Goal: Find specific page/section: Find specific page/section

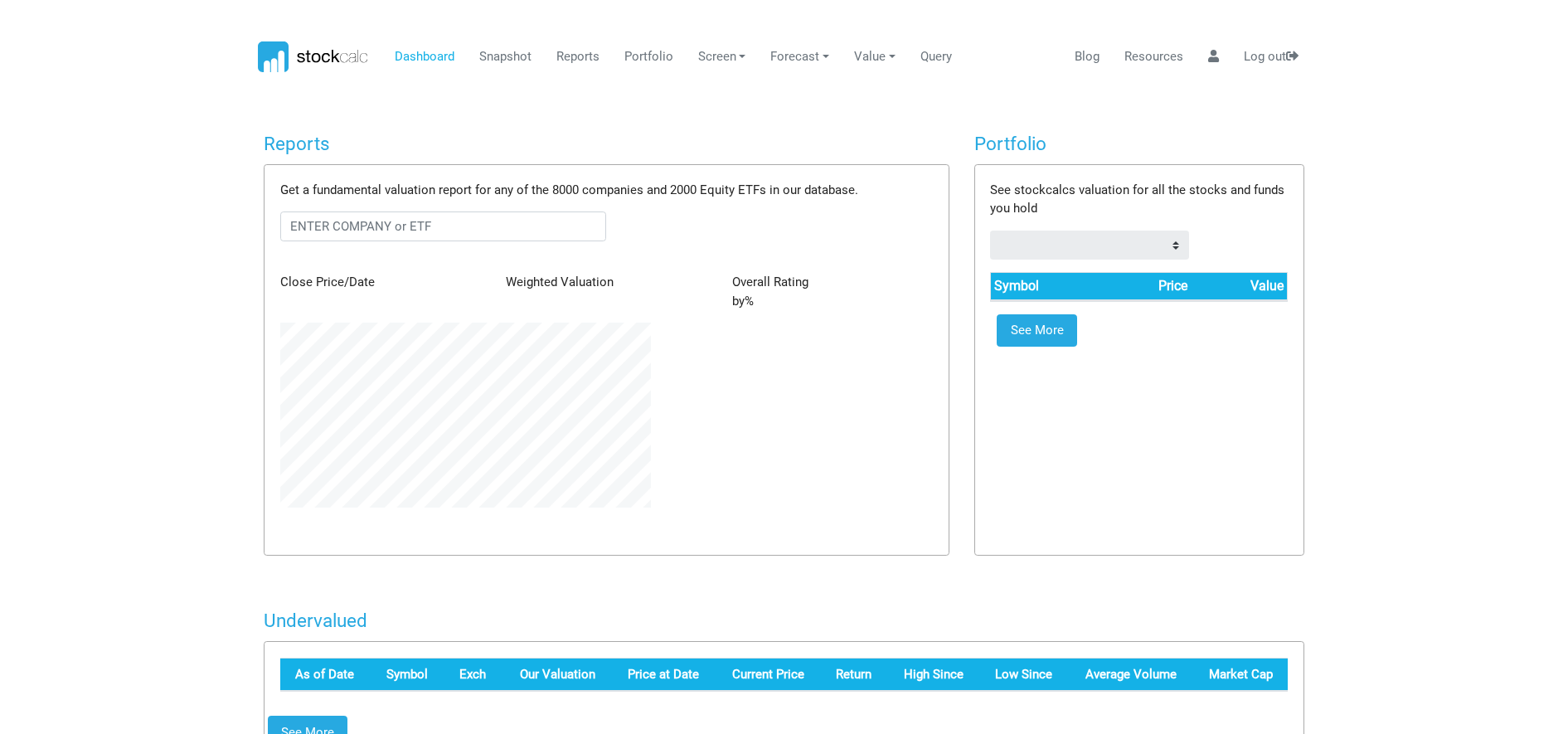
scroll to position [185, 394]
click at [462, 228] on input "text" at bounding box center [443, 226] width 326 height 30
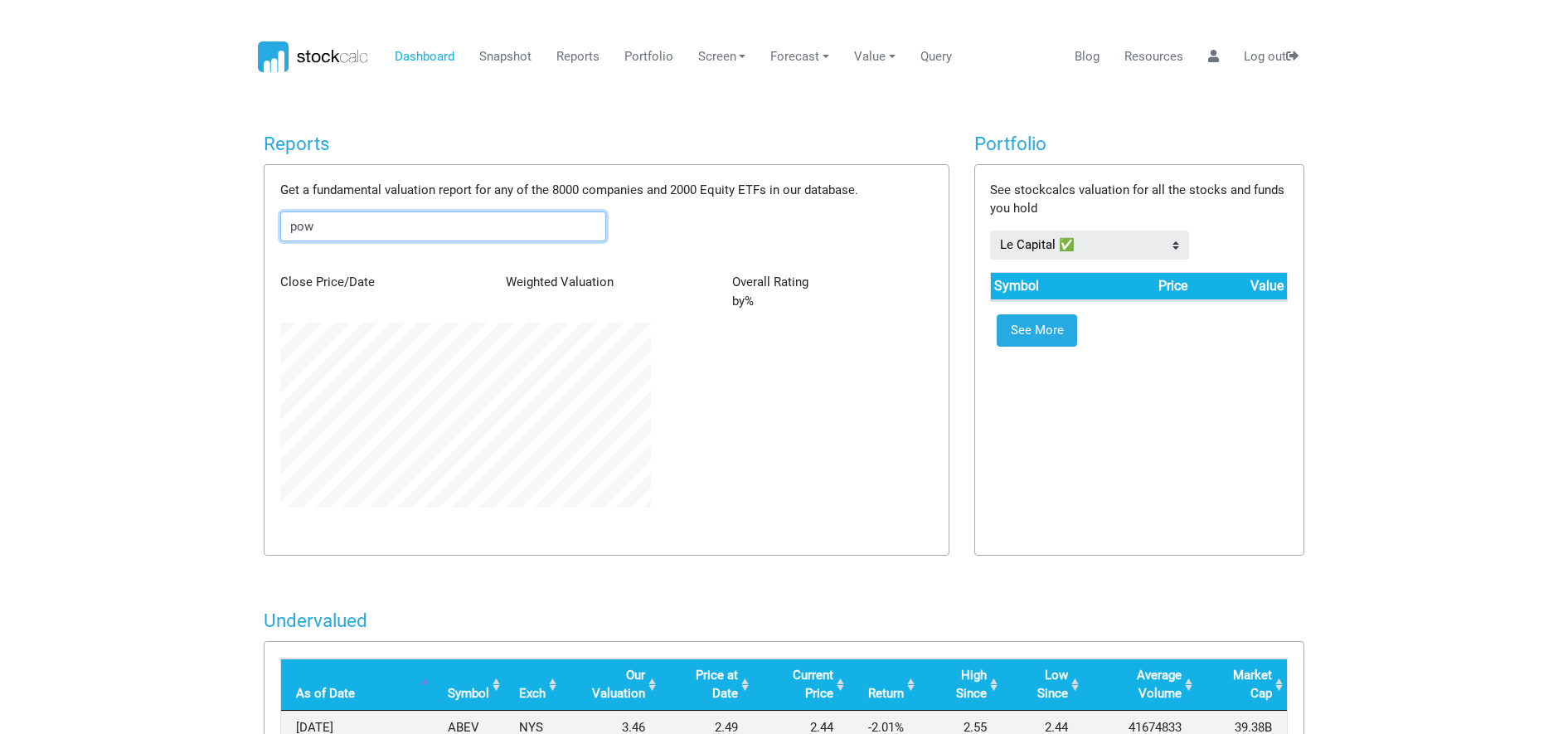
type input "powl"
drag, startPoint x: 343, startPoint y: 234, endPoint x: 148, endPoint y: 245, distance: 195.3
click at [148, 245] on body "Dashboard Snapshot Reports Portfolio Screen Stock Screener Sector ETF Industry …" at bounding box center [784, 367] width 1568 height 734
type input "p"
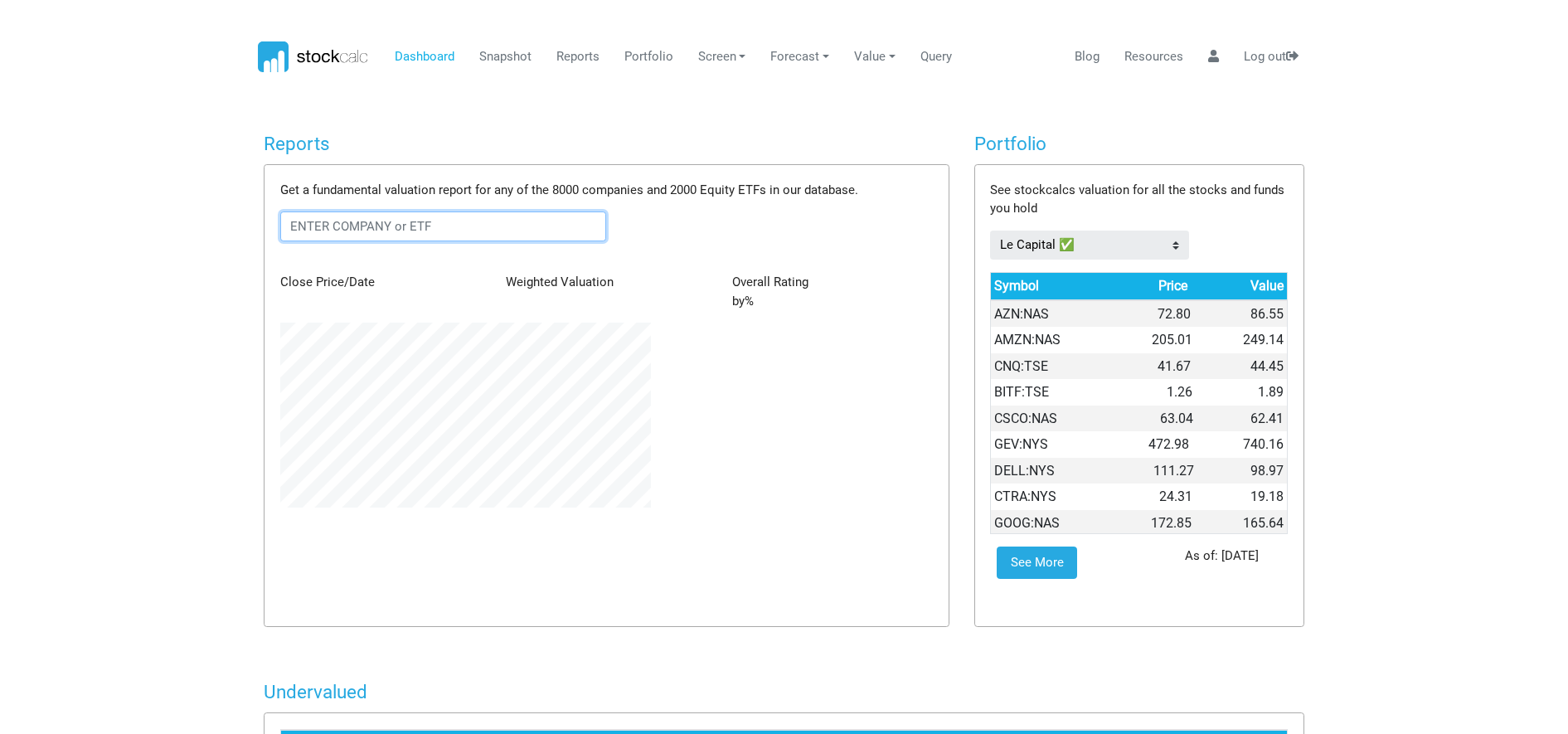
click at [365, 228] on input "text" at bounding box center [443, 226] width 326 height 30
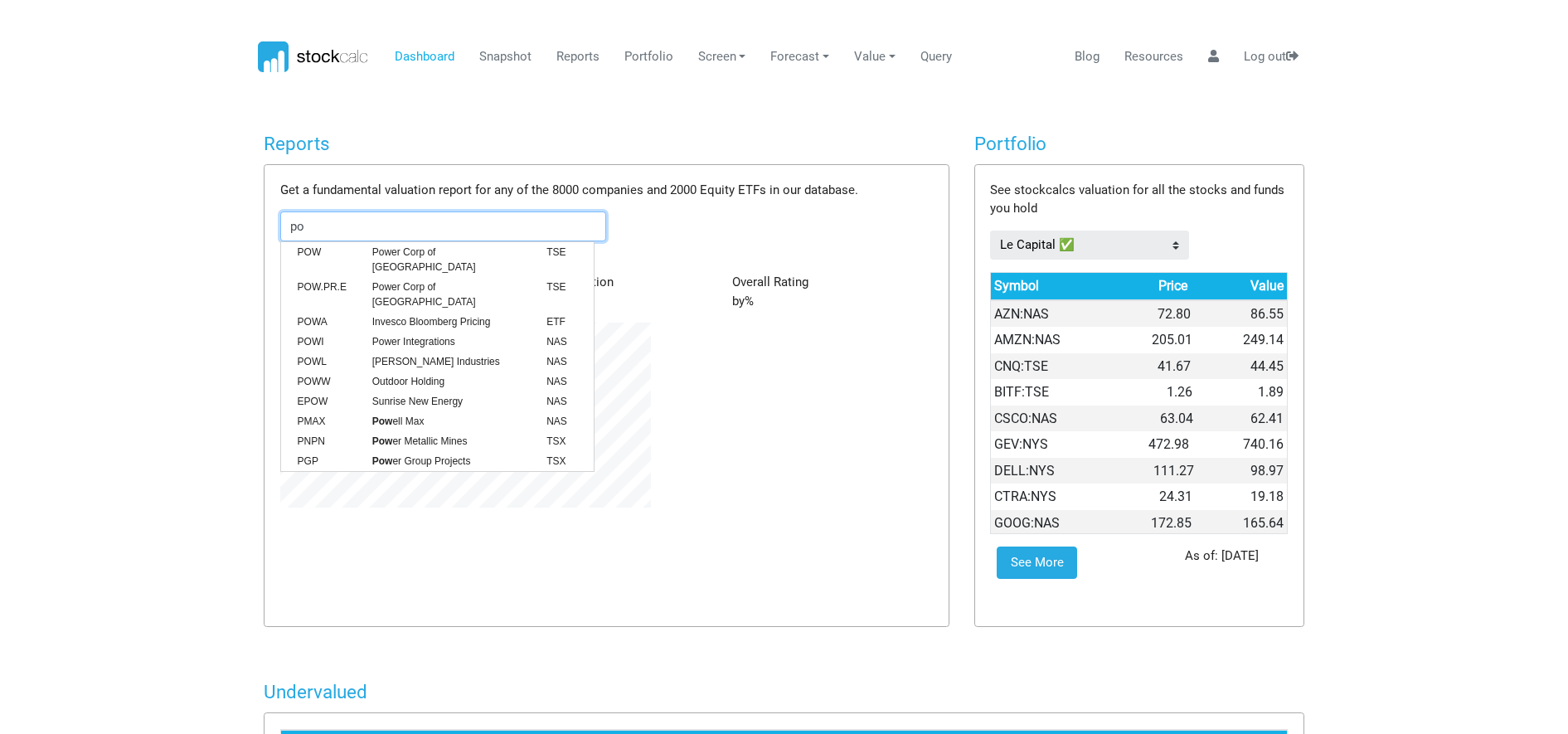
type input "p"
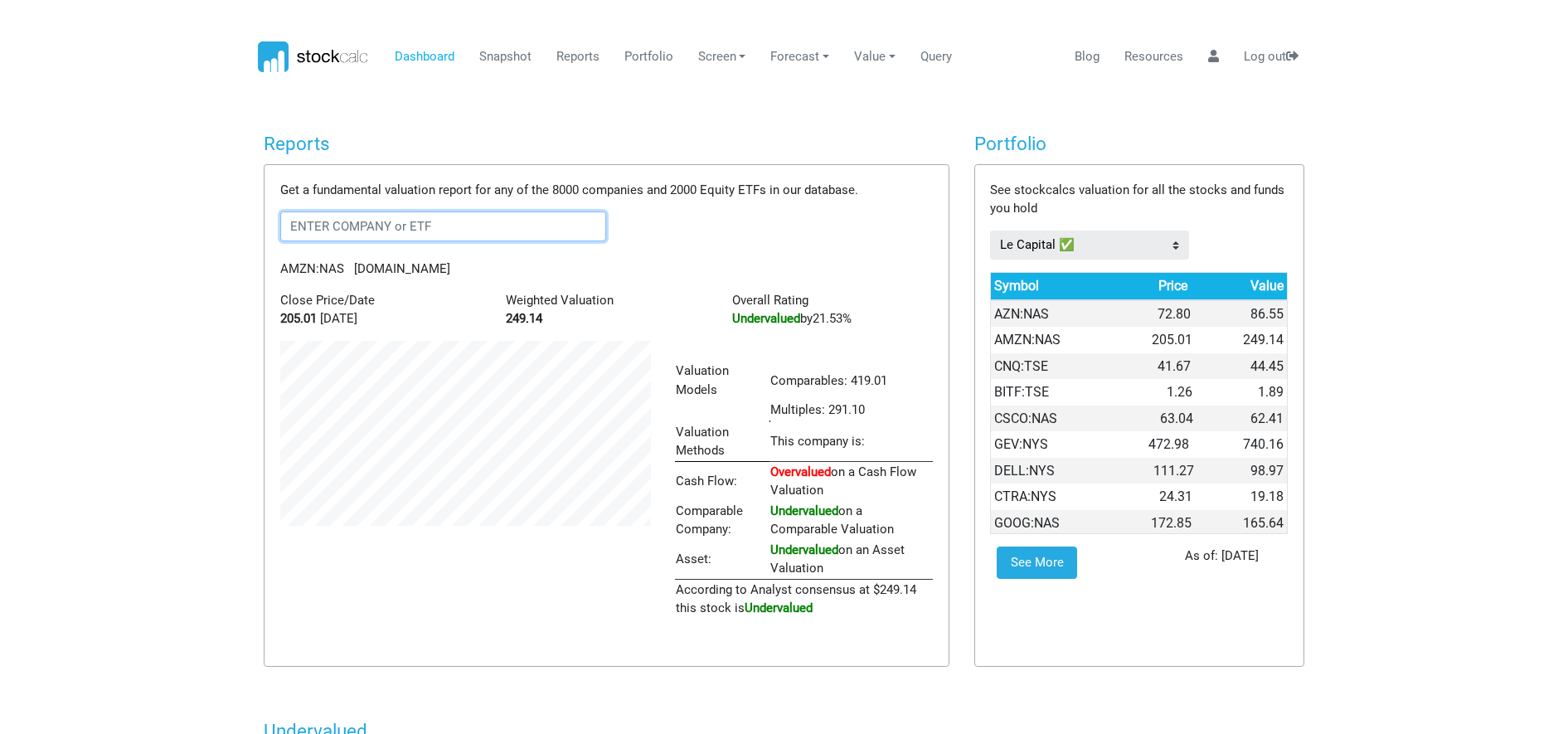
scroll to position [278, 394]
click at [399, 234] on input "text" at bounding box center [443, 226] width 326 height 30
click at [393, 250] on span "[PERSON_NAME] Industries" at bounding box center [447, 253] width 174 height 15
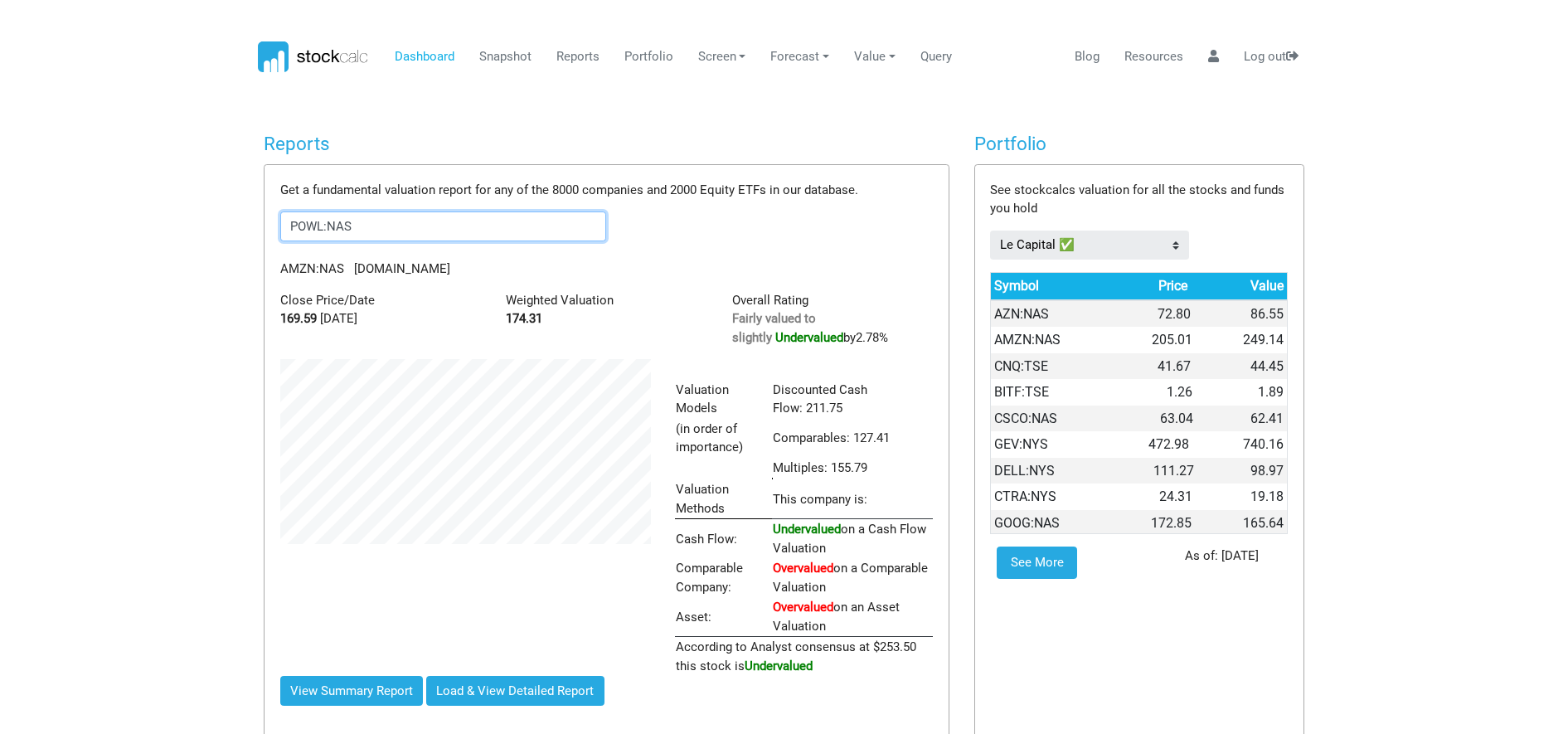
scroll to position [317, 394]
type input "POWL:NAS"
